Goal: Transaction & Acquisition: Purchase product/service

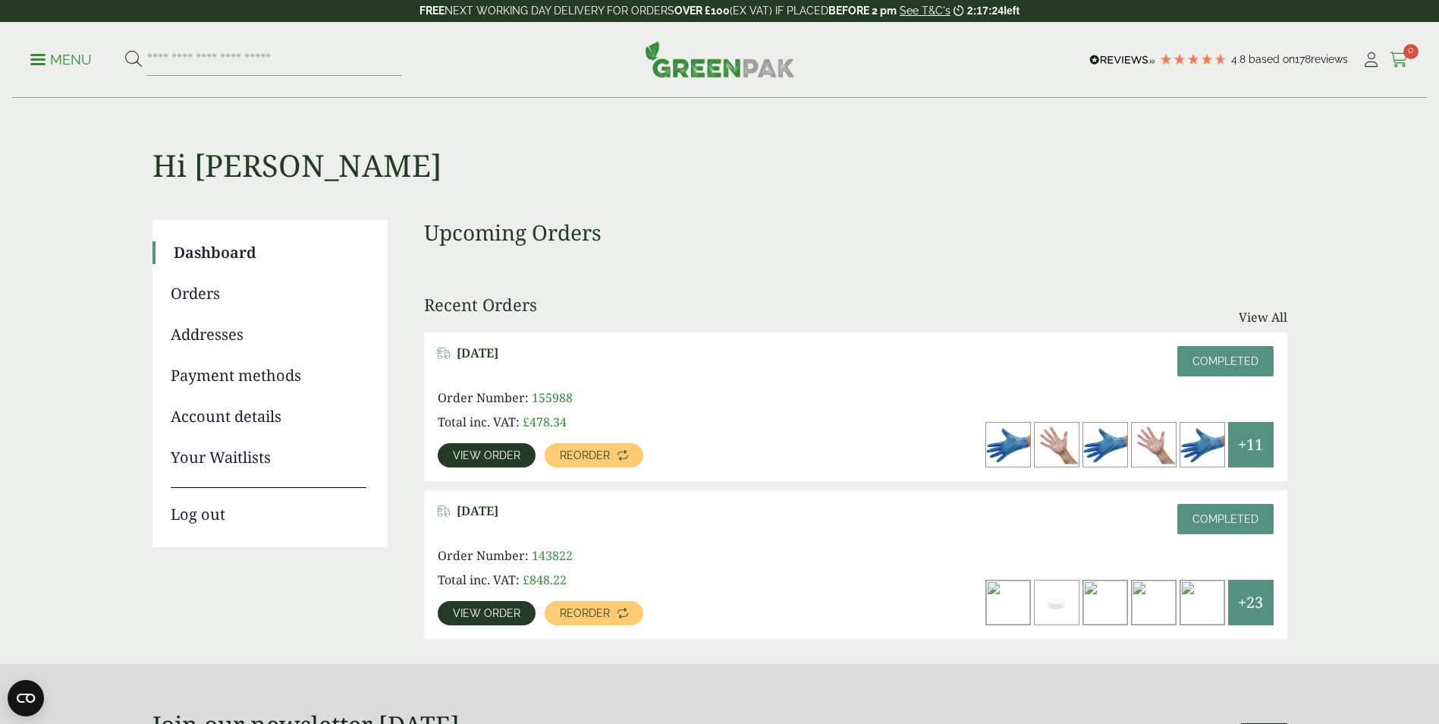
click at [1401, 57] on icon at bounding box center [1399, 59] width 19 height 15
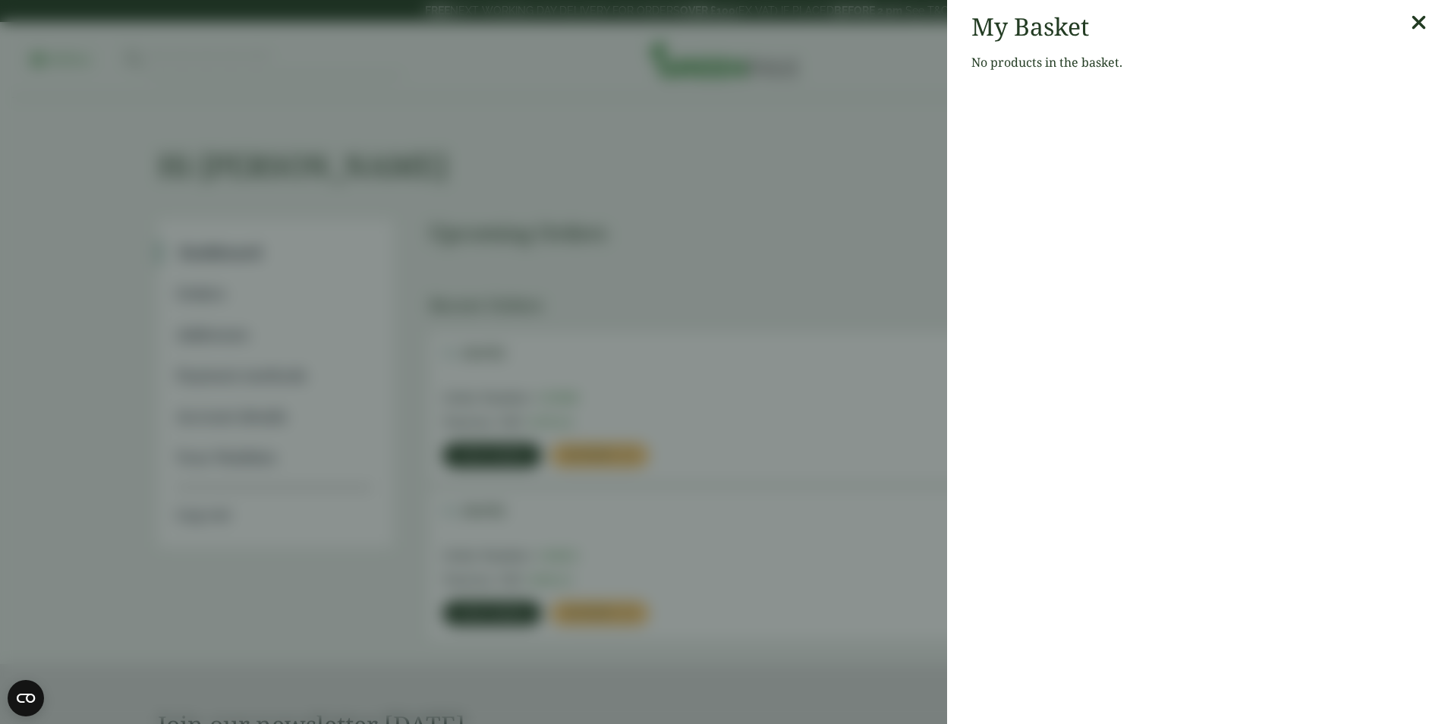
click at [1410, 20] on icon at bounding box center [1418, 22] width 16 height 21
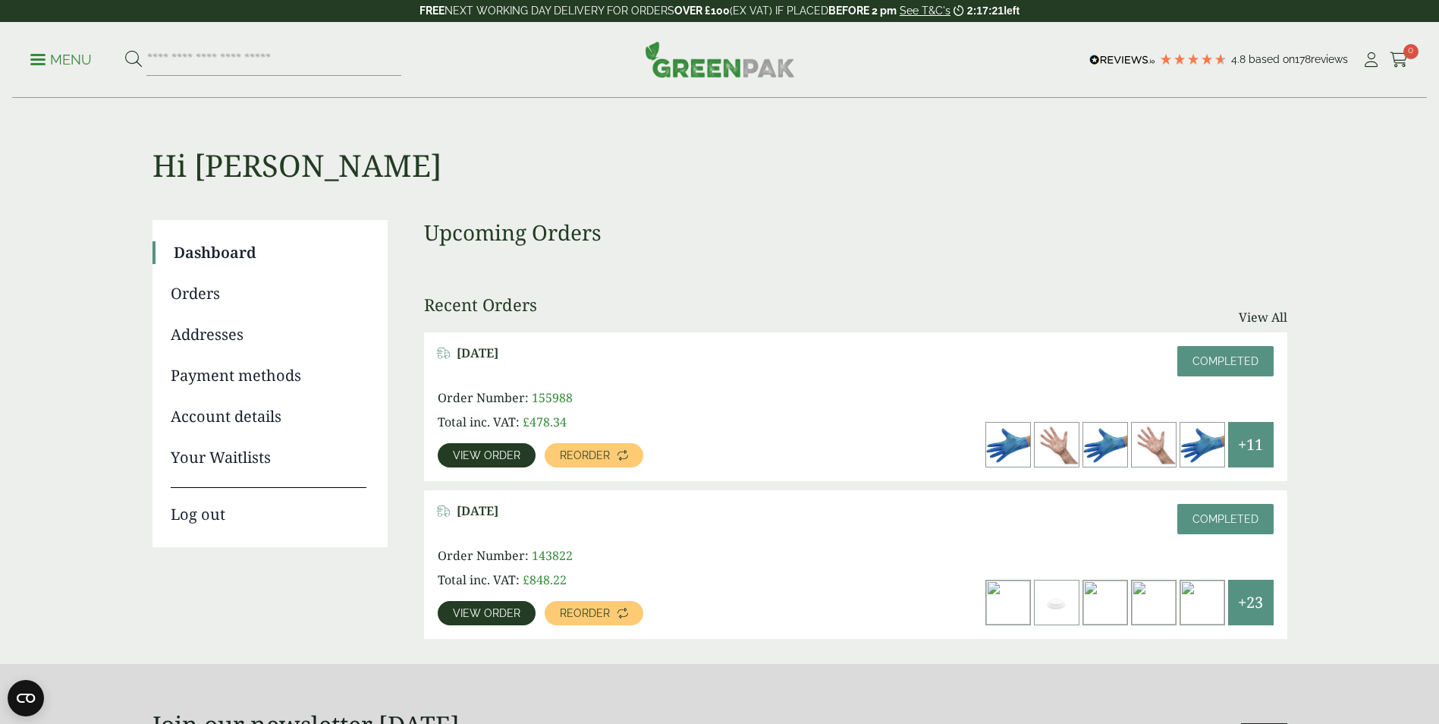
click at [868, 140] on h1 "Hi [PERSON_NAME]" at bounding box center [719, 141] width 1135 height 85
click at [218, 63] on input "search" at bounding box center [273, 60] width 255 height 32
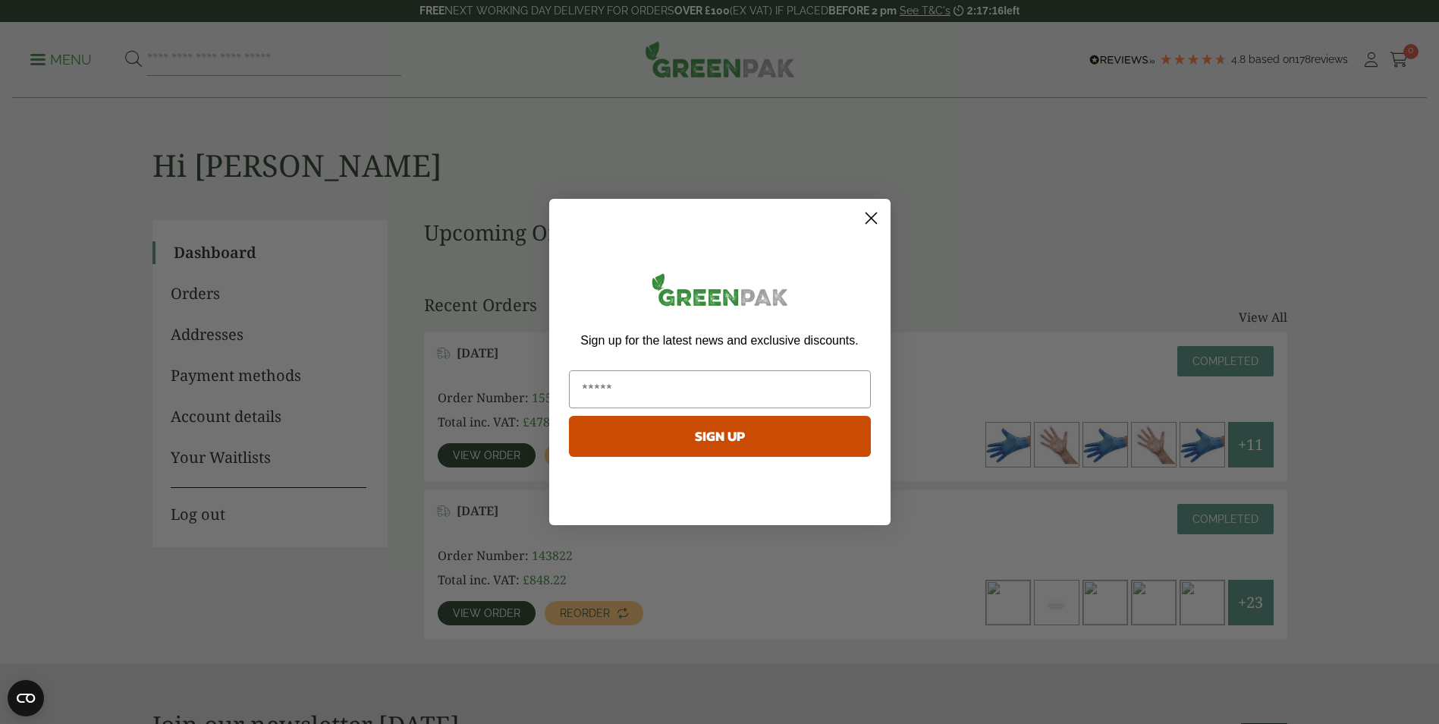
click at [865, 215] on circle "Close dialog" at bounding box center [870, 218] width 25 height 25
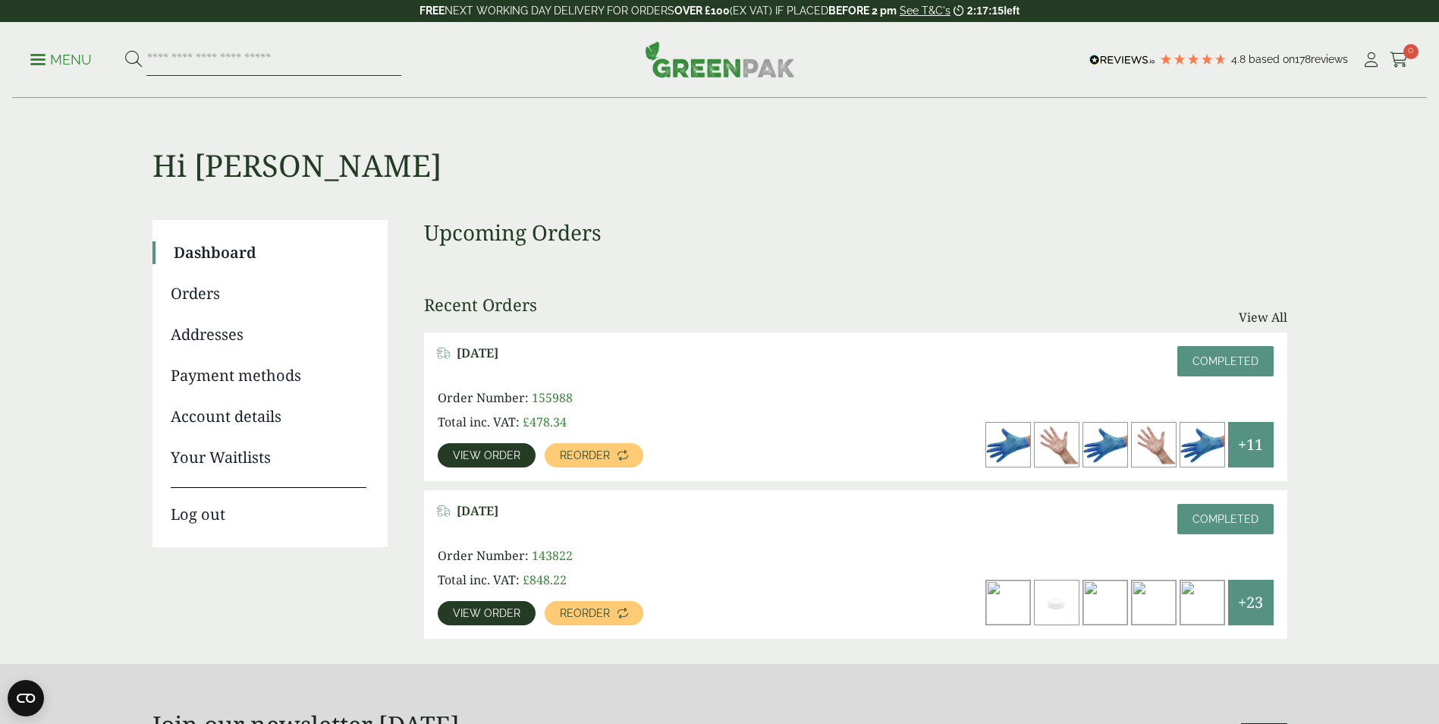
click at [193, 60] on input "search" at bounding box center [273, 60] width 255 height 32
type input "**********"
click at [125, 50] on button at bounding box center [133, 60] width 17 height 20
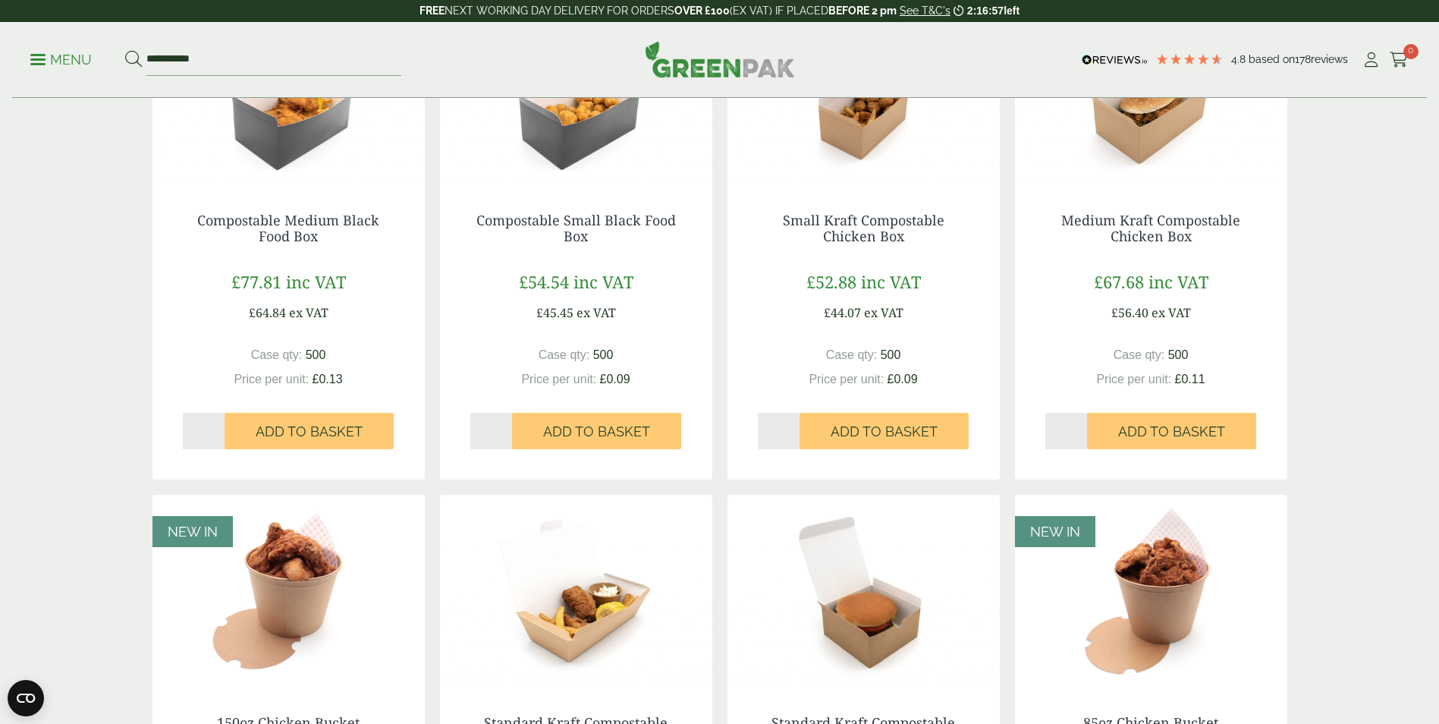
scroll to position [379, 0]
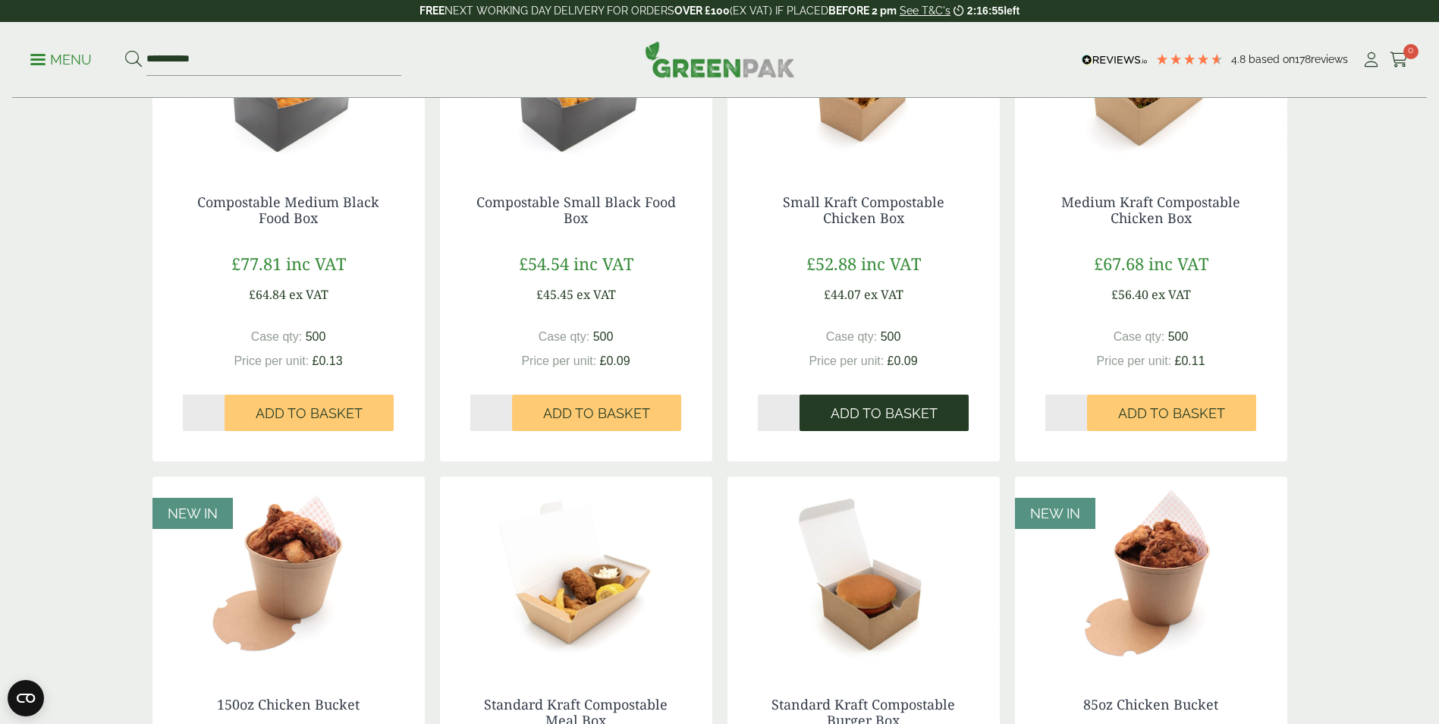
click at [857, 422] on button "Add to Basket" at bounding box center [884, 412] width 169 height 36
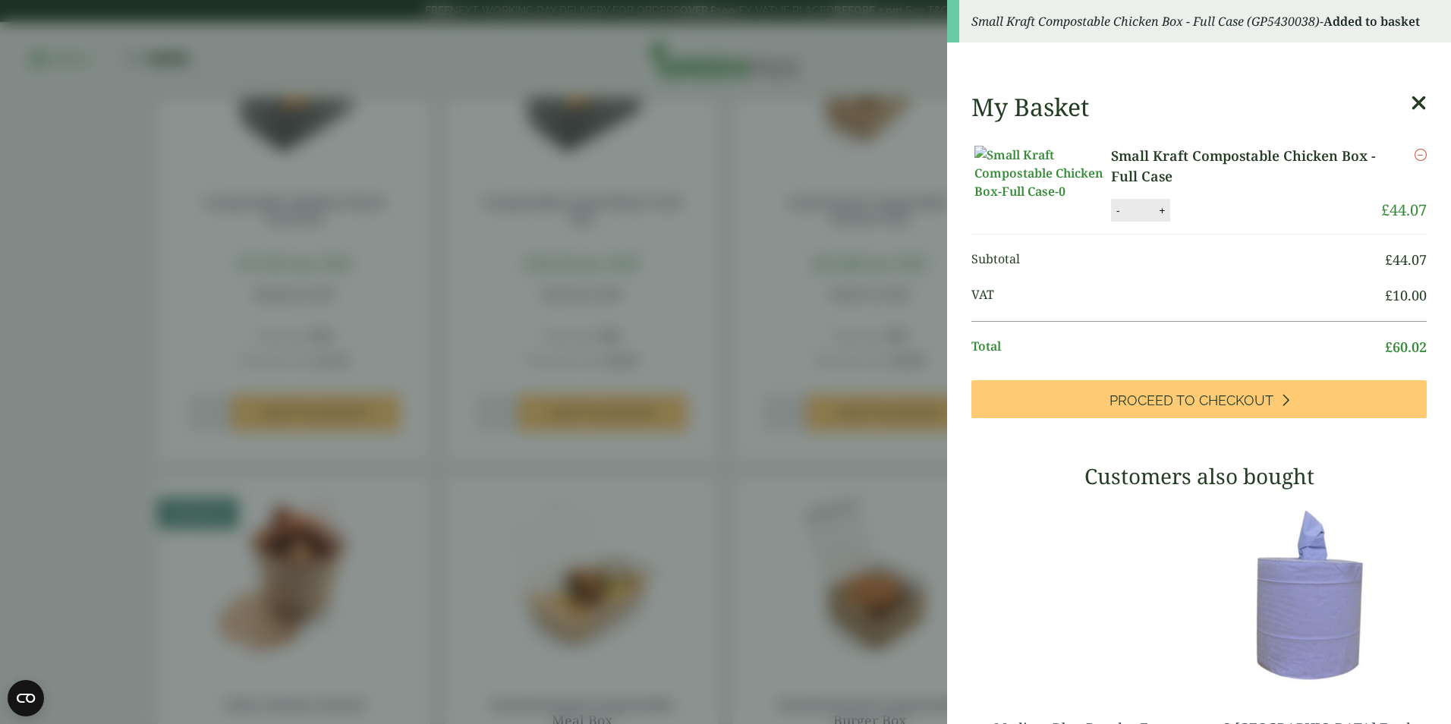
click at [63, 130] on aside "Small Kraft Compostable Chicken Box - Full Case (GP5430038) - Added to basket M…" at bounding box center [725, 362] width 1451 height 724
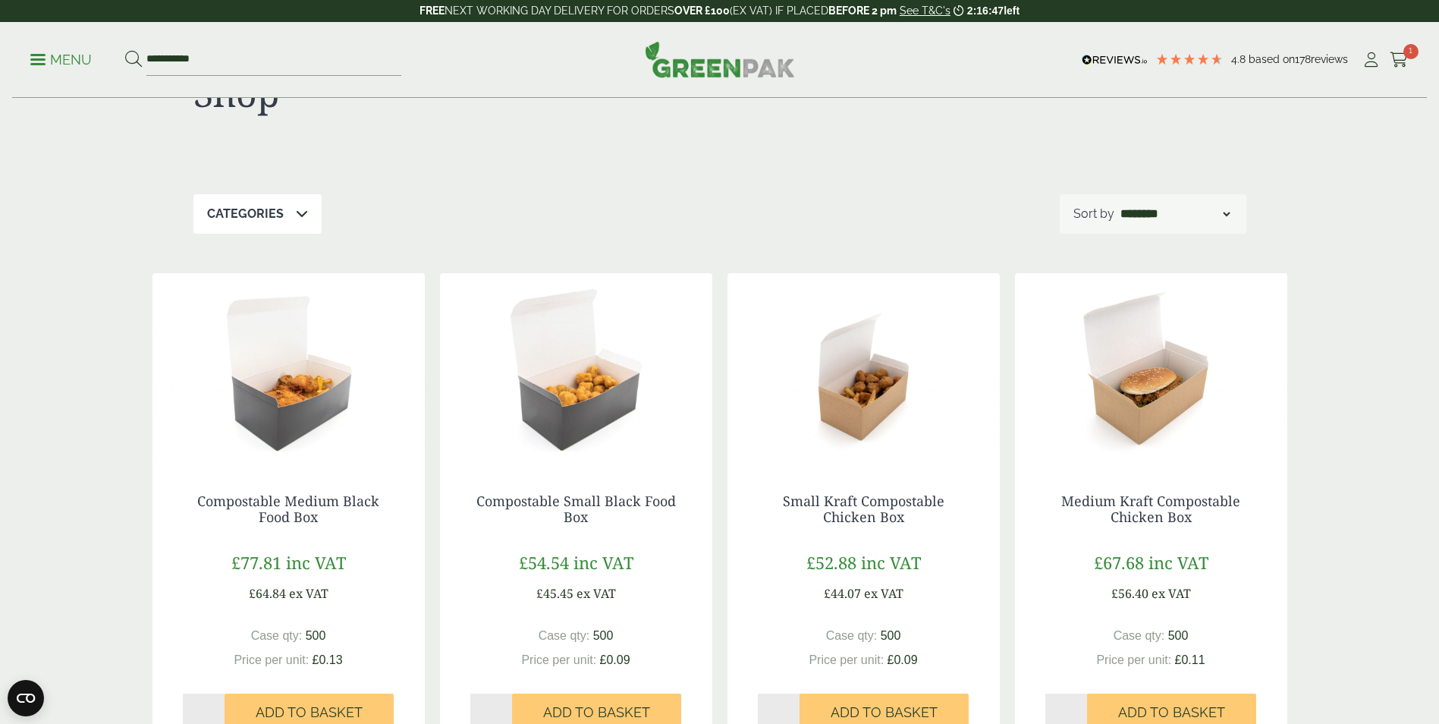
scroll to position [0, 0]
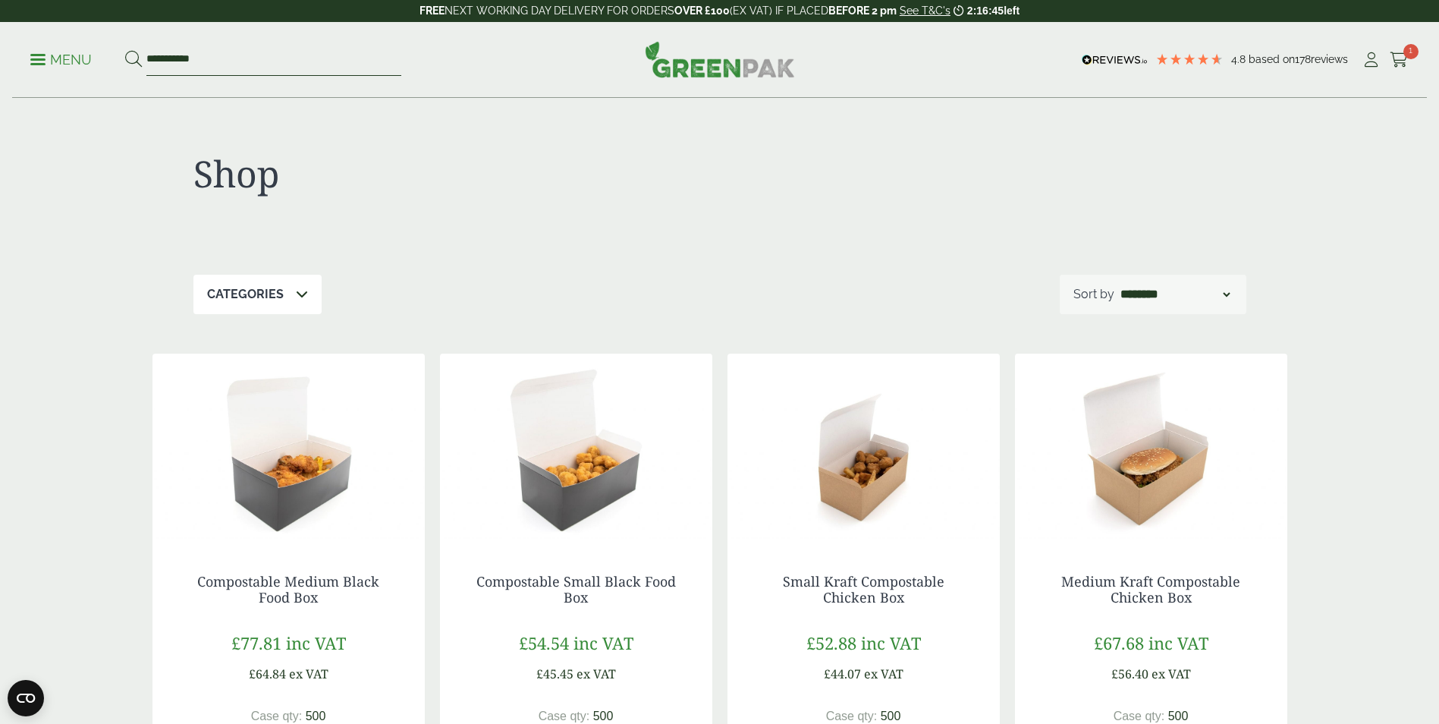
drag, startPoint x: 204, startPoint y: 58, endPoint x: 134, endPoint y: 55, distance: 69.9
click at [134, 55] on form "**********" at bounding box center [263, 60] width 276 height 32
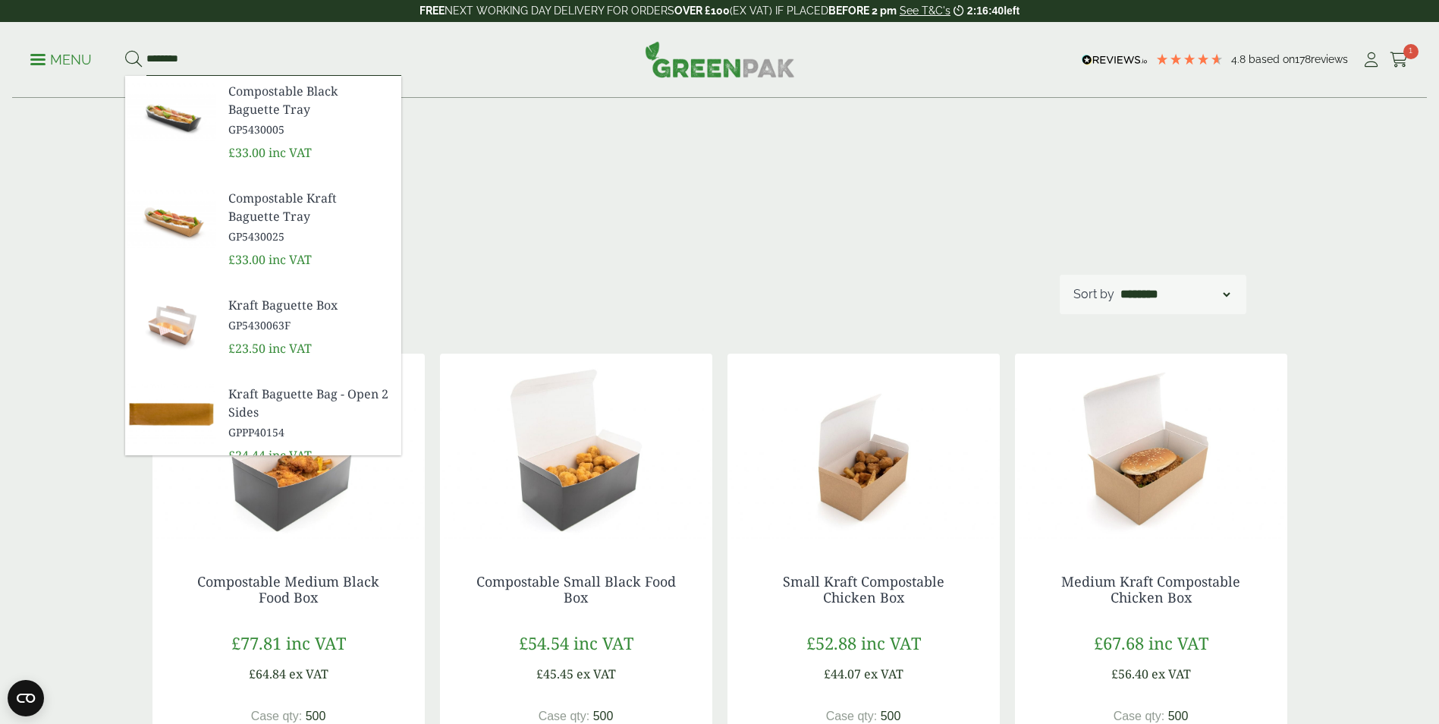
type input "********"
click at [125, 50] on button at bounding box center [133, 60] width 17 height 20
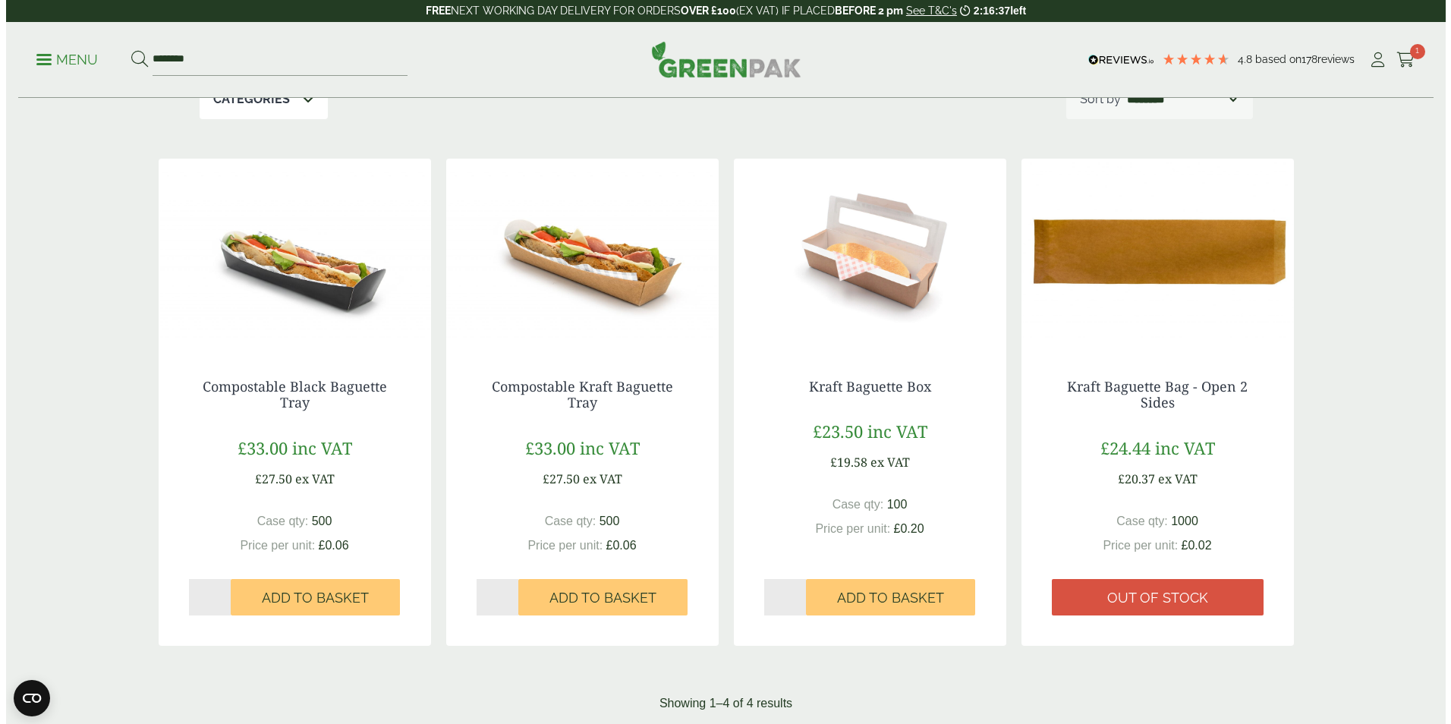
scroll to position [228, 0]
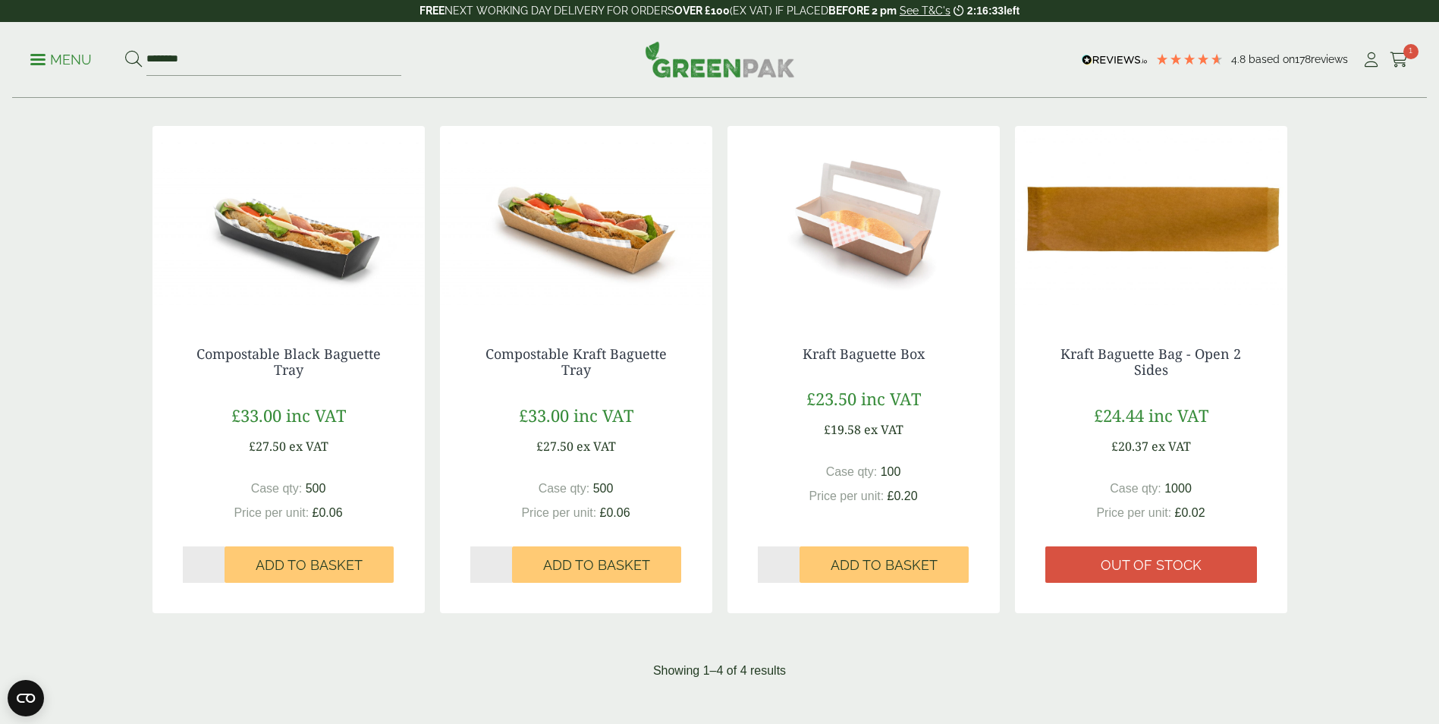
click at [796, 560] on input "*" at bounding box center [779, 564] width 42 height 36
type input "*"
click at [796, 560] on input "*" at bounding box center [779, 564] width 42 height 36
click at [853, 565] on span "Add to Basket" at bounding box center [884, 565] width 107 height 17
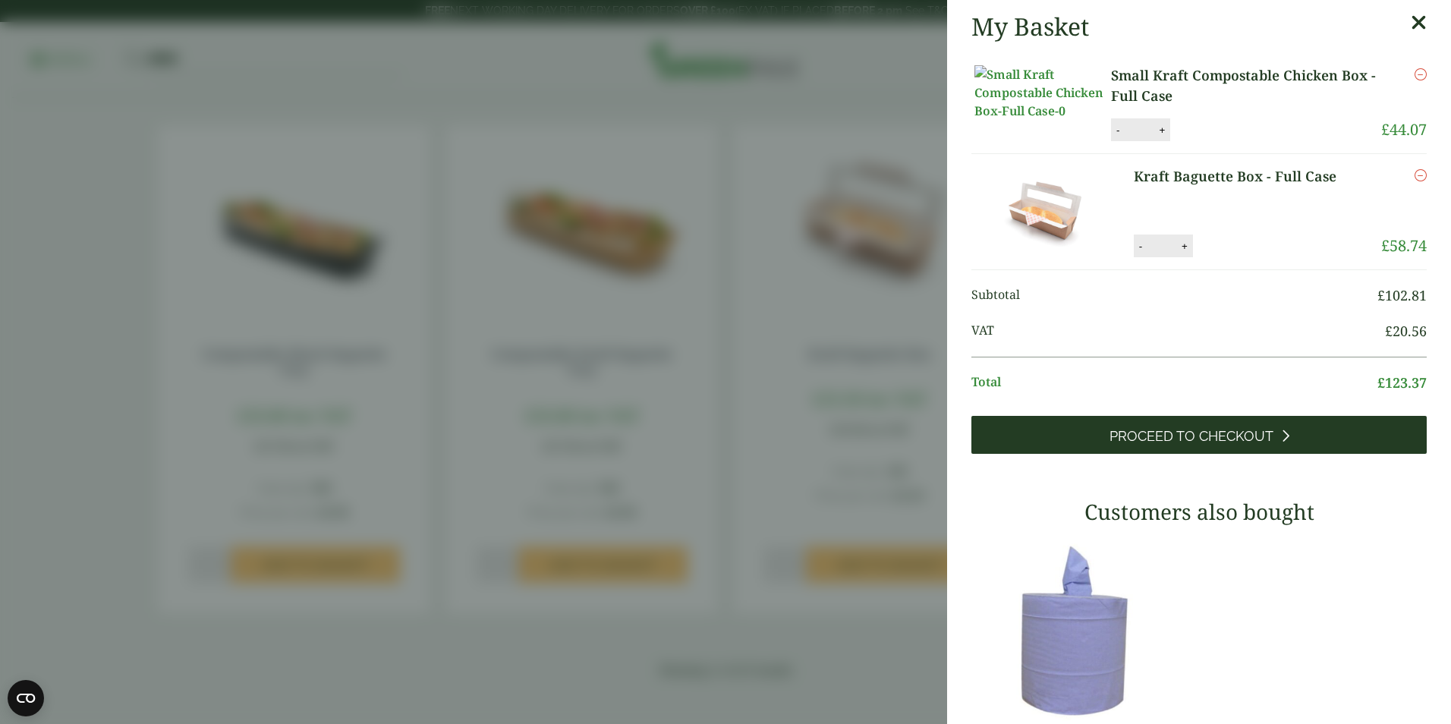
click at [1155, 445] on span "Proceed to Checkout" at bounding box center [1191, 436] width 164 height 17
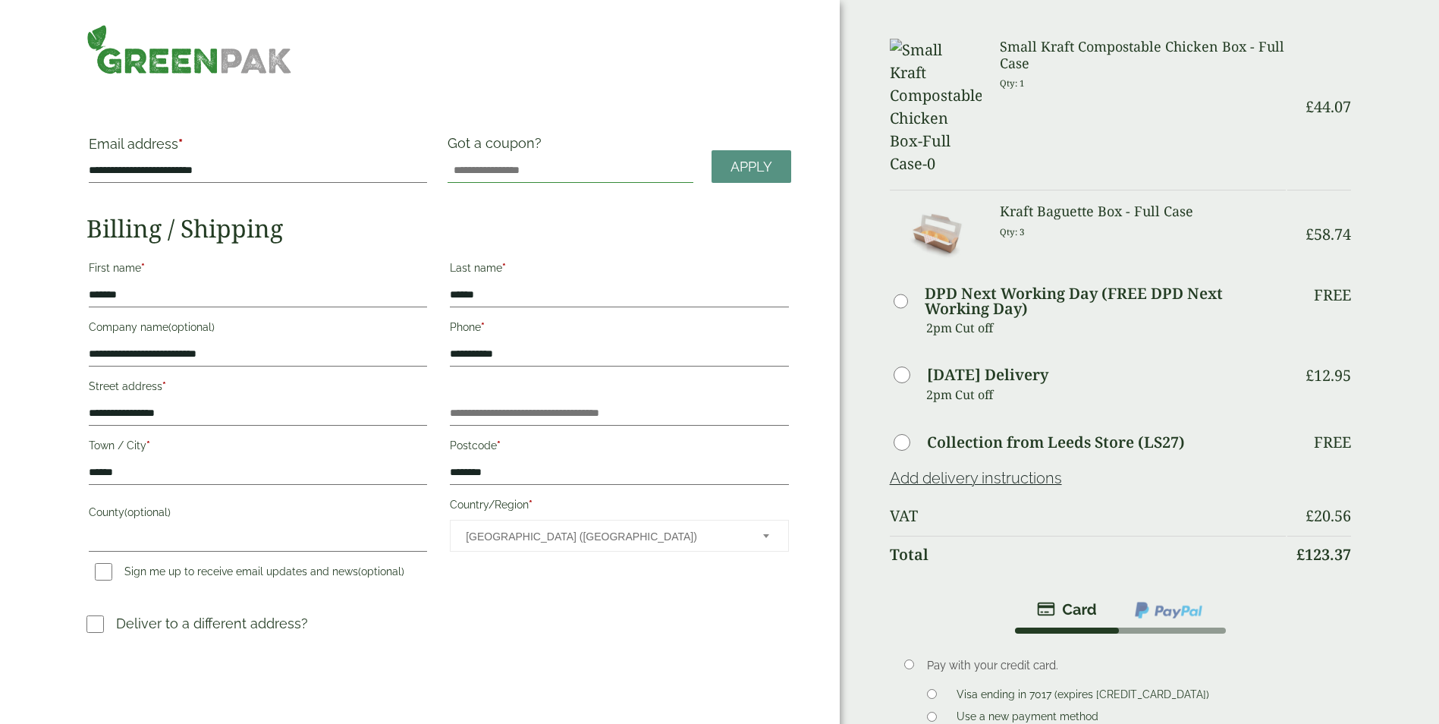
click at [479, 168] on input "Got a coupon?" at bounding box center [570, 171] width 245 height 24
paste input "**********"
type input "**********"
click at [746, 177] on link "Apply" at bounding box center [752, 166] width 80 height 33
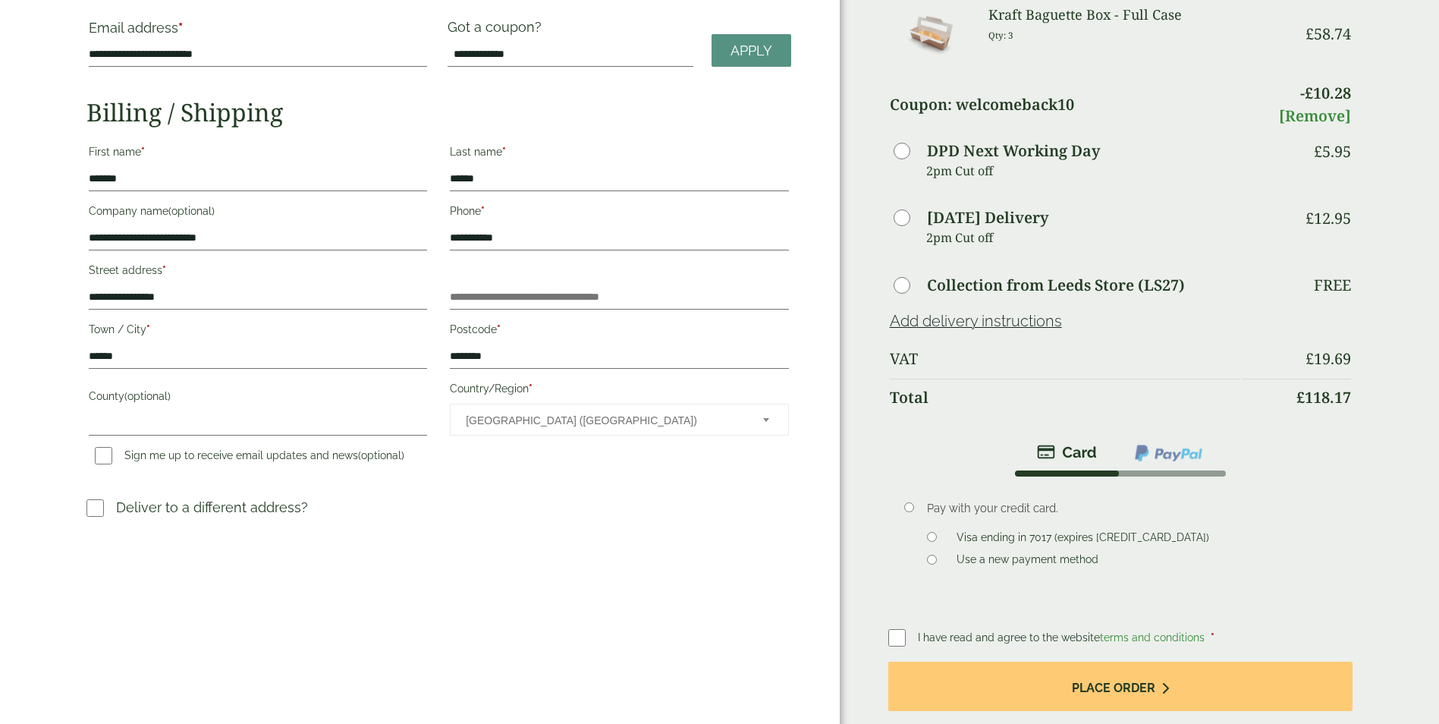
scroll to position [152, 0]
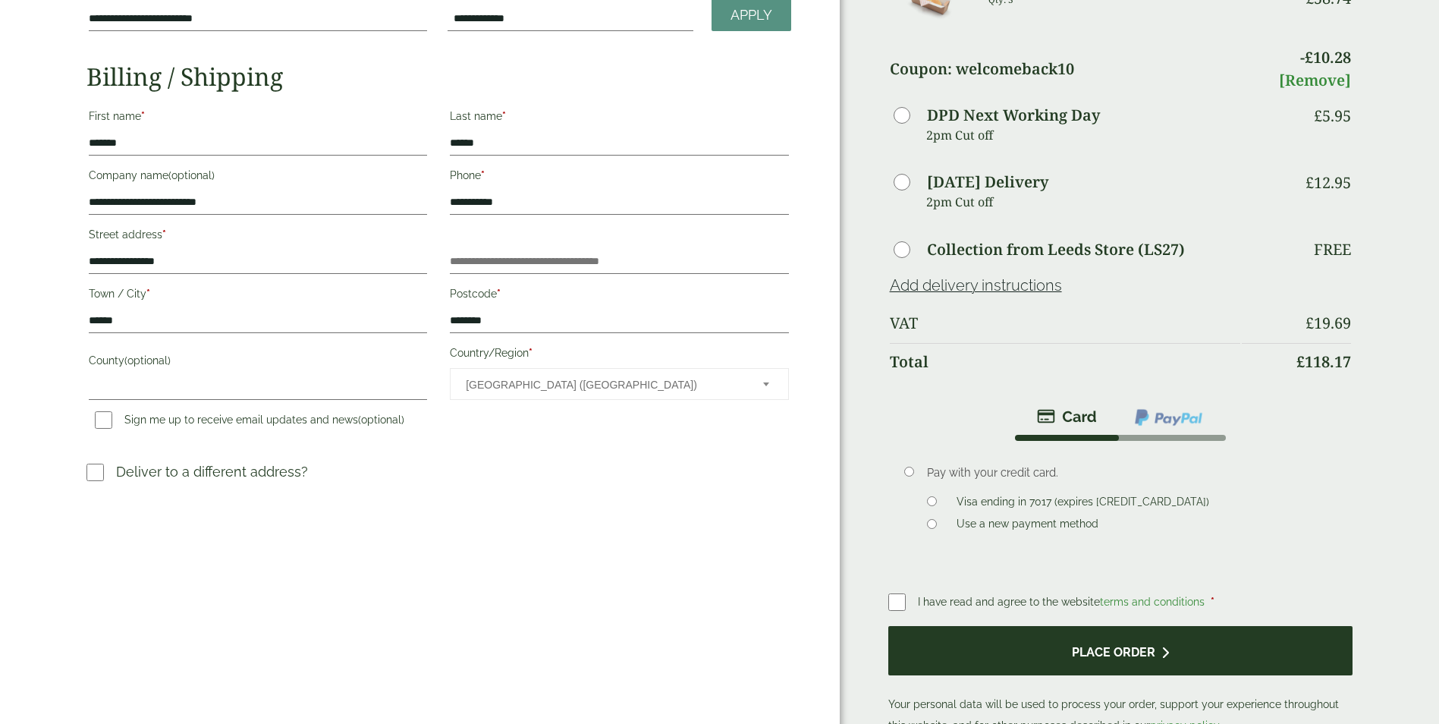
click at [1114, 650] on button "Place order" at bounding box center [1120, 650] width 465 height 49
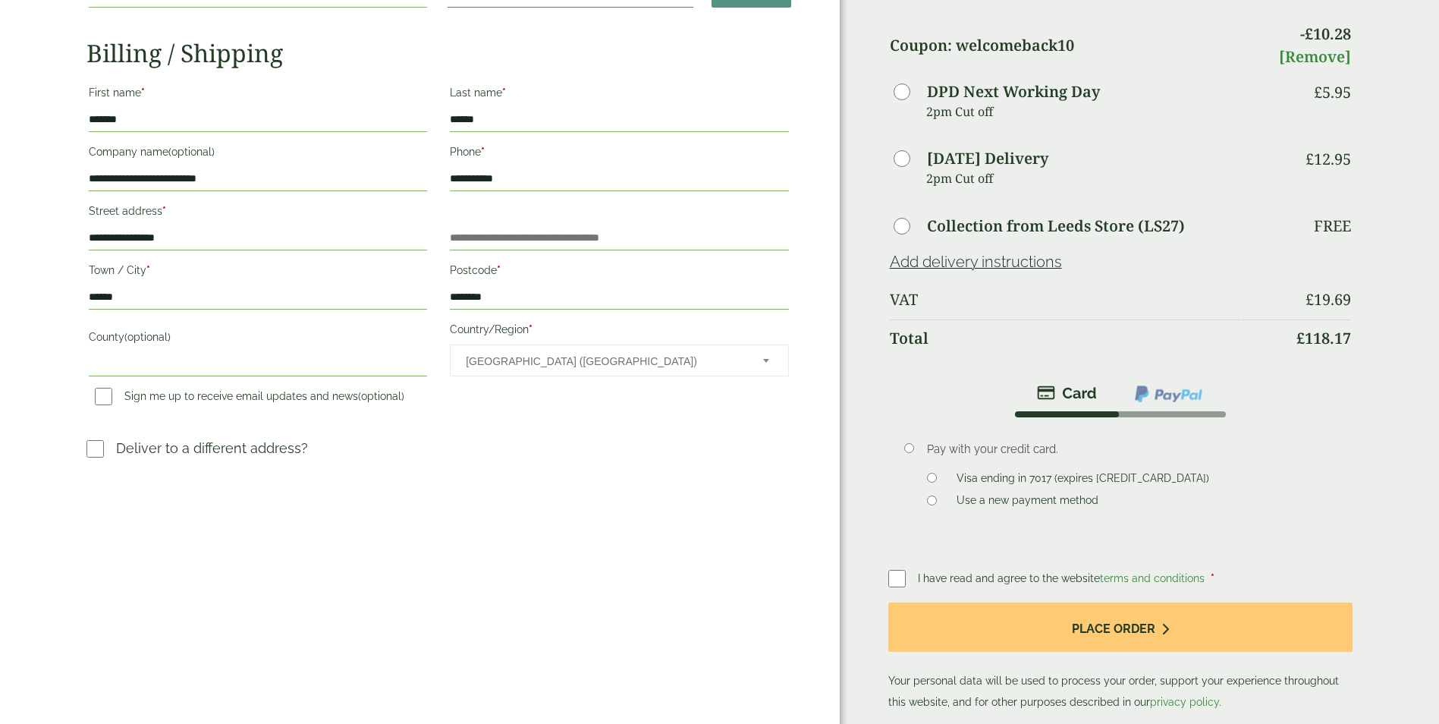
scroll to position [455, 0]
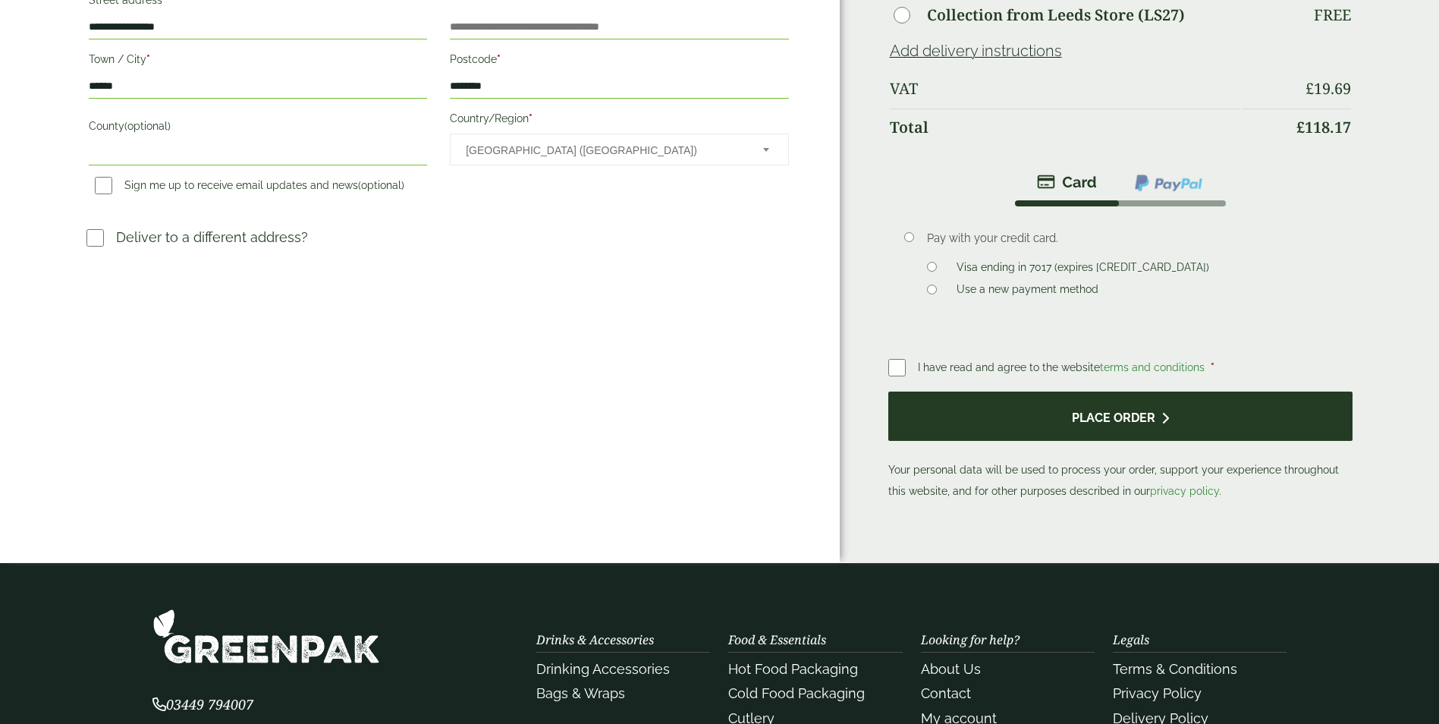
click at [1115, 411] on button "Place order" at bounding box center [1120, 415] width 465 height 49
